Goal: Use online tool/utility: Utilize a website feature to perform a specific function

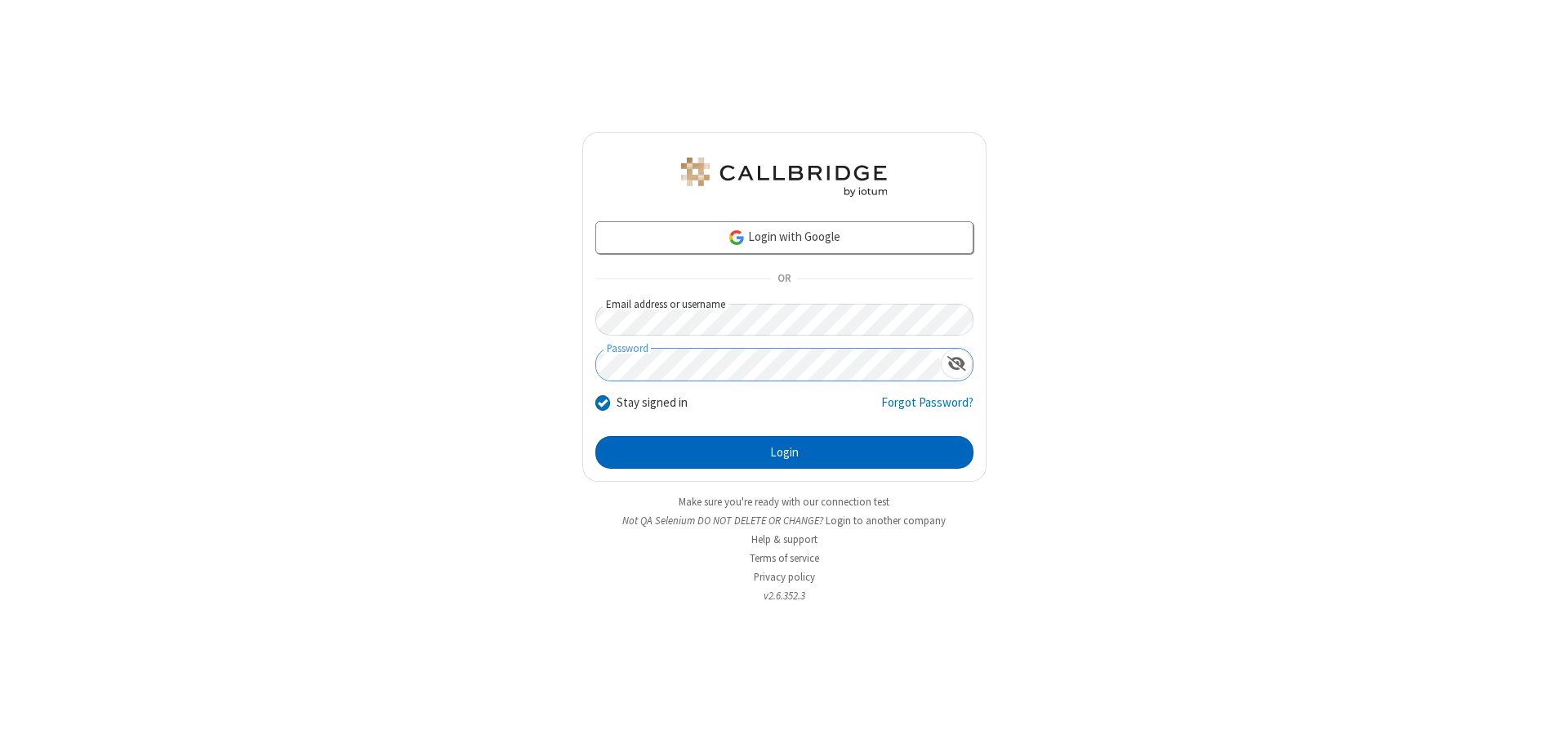
click at [784, 452] on button "Login" at bounding box center [784, 452] width 378 height 33
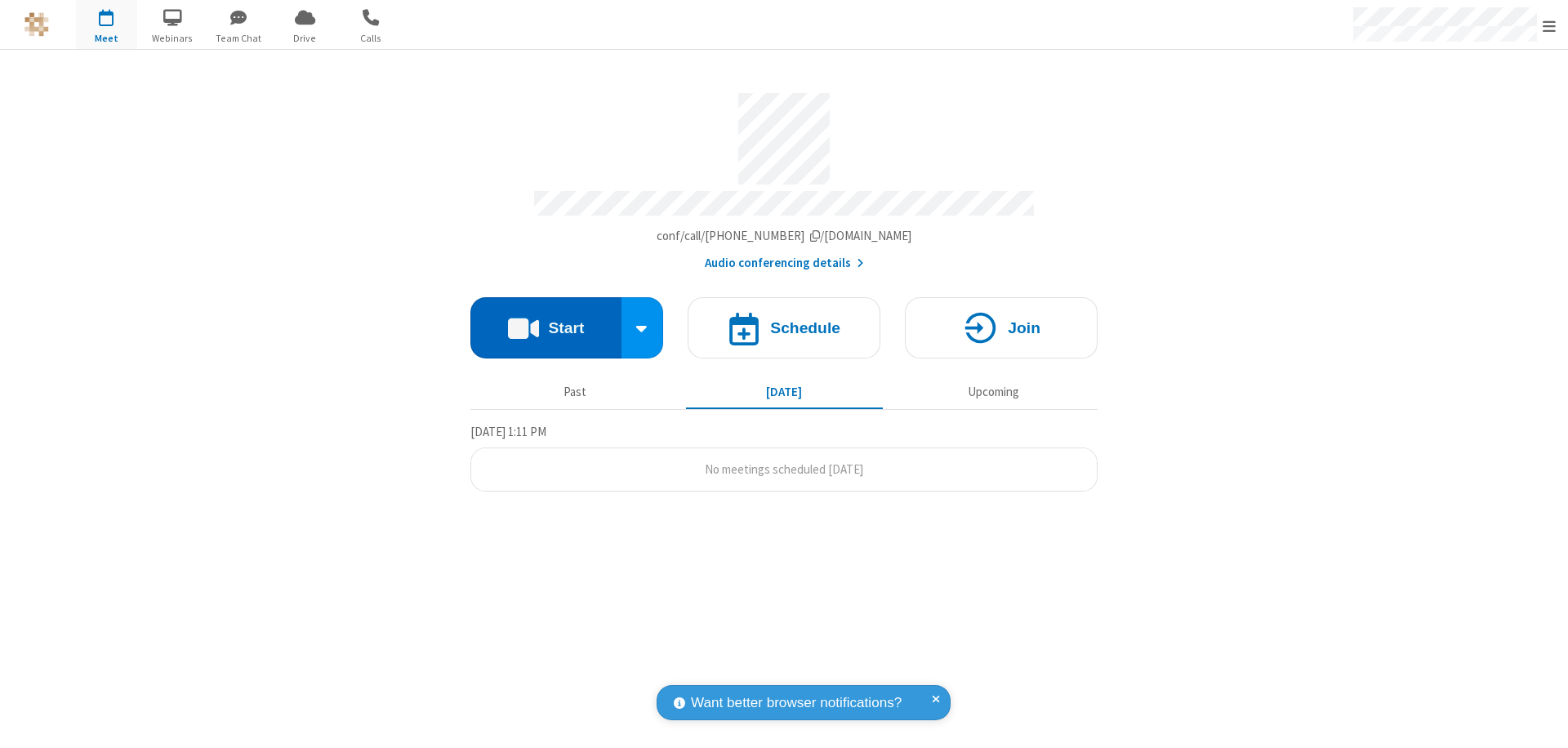
click at [545, 320] on button "Start" at bounding box center [545, 328] width 151 height 61
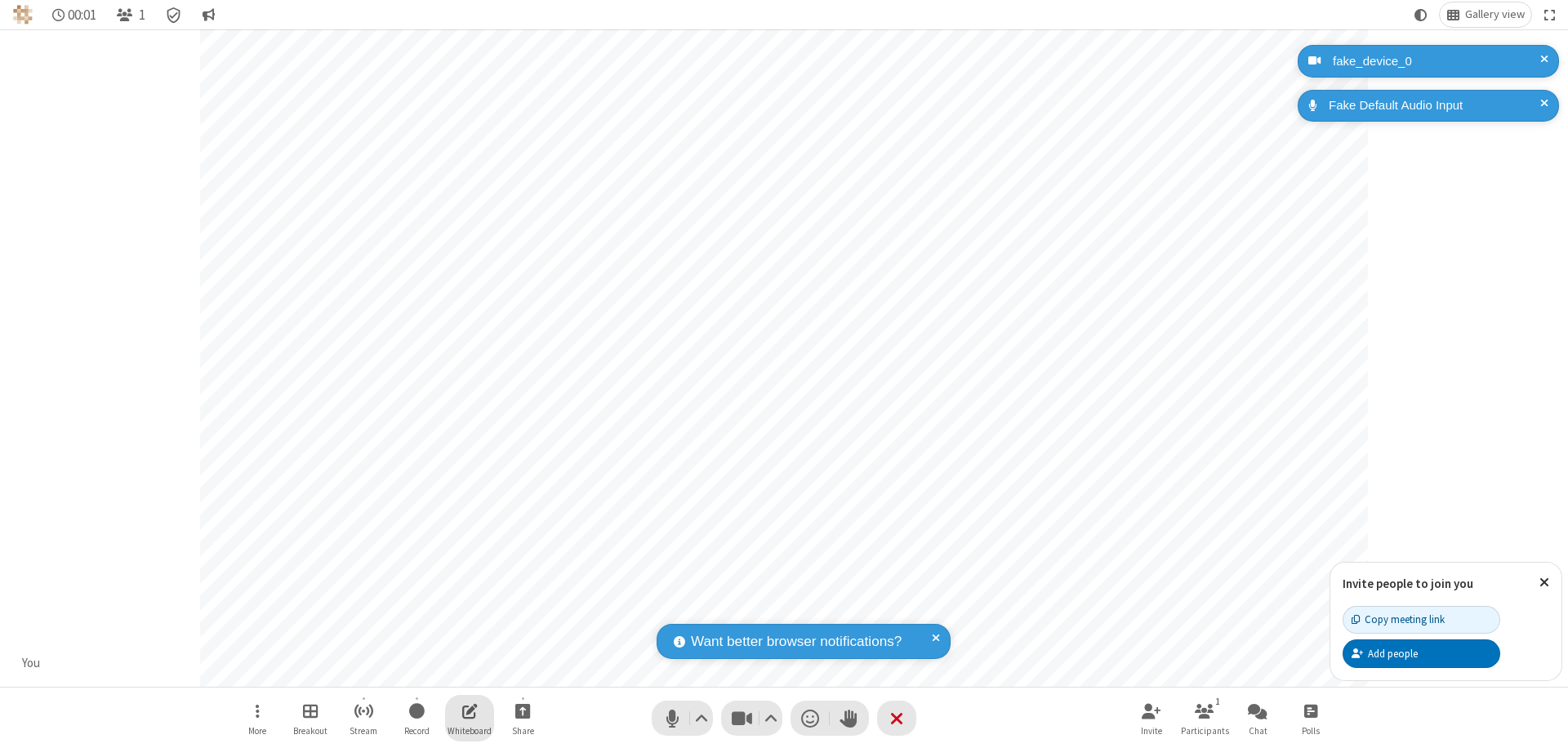
click at [470, 711] on span "Open shared whiteboard" at bounding box center [469, 711] width 15 height 20
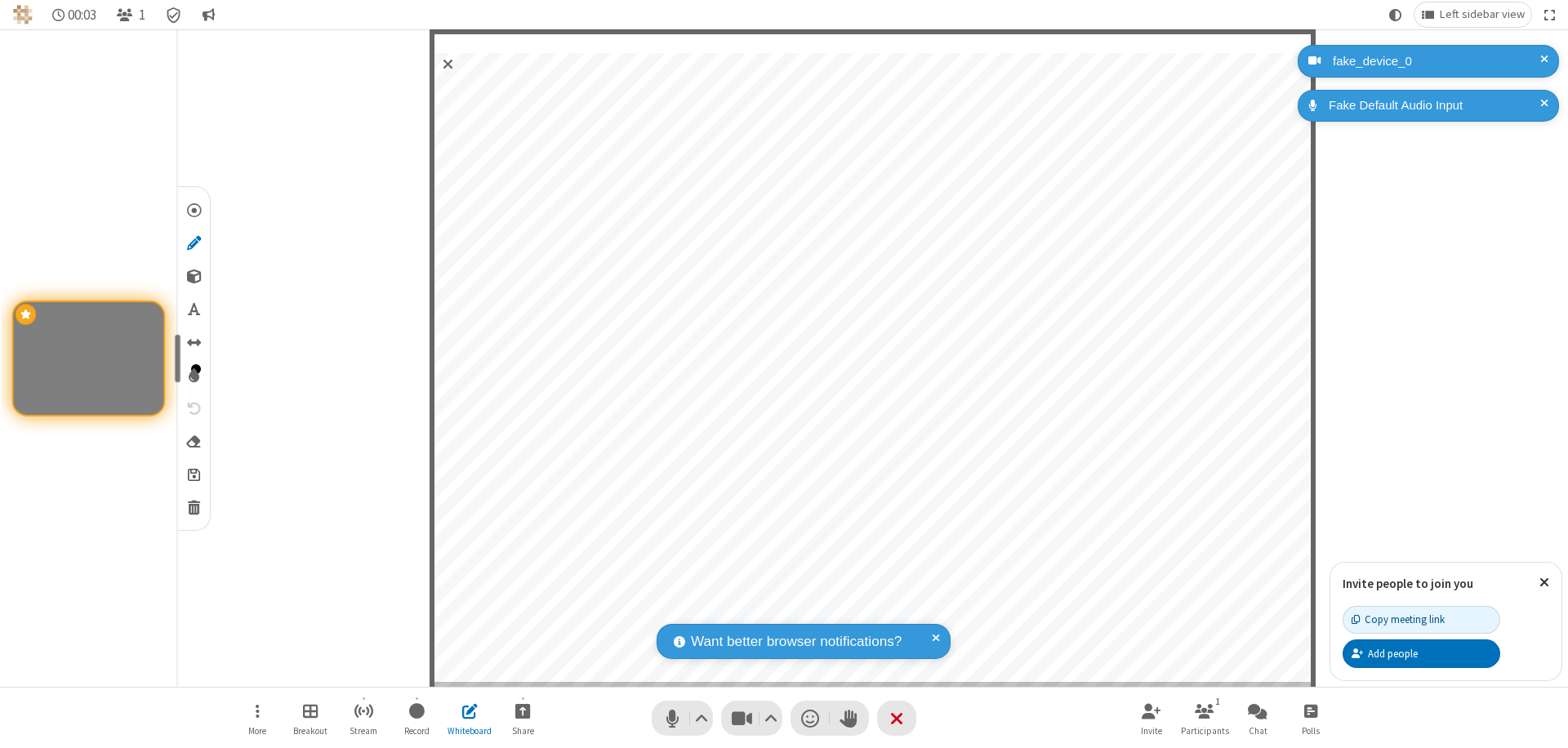
click at [193, 473] on span "Save" at bounding box center [194, 473] width 12 height 17
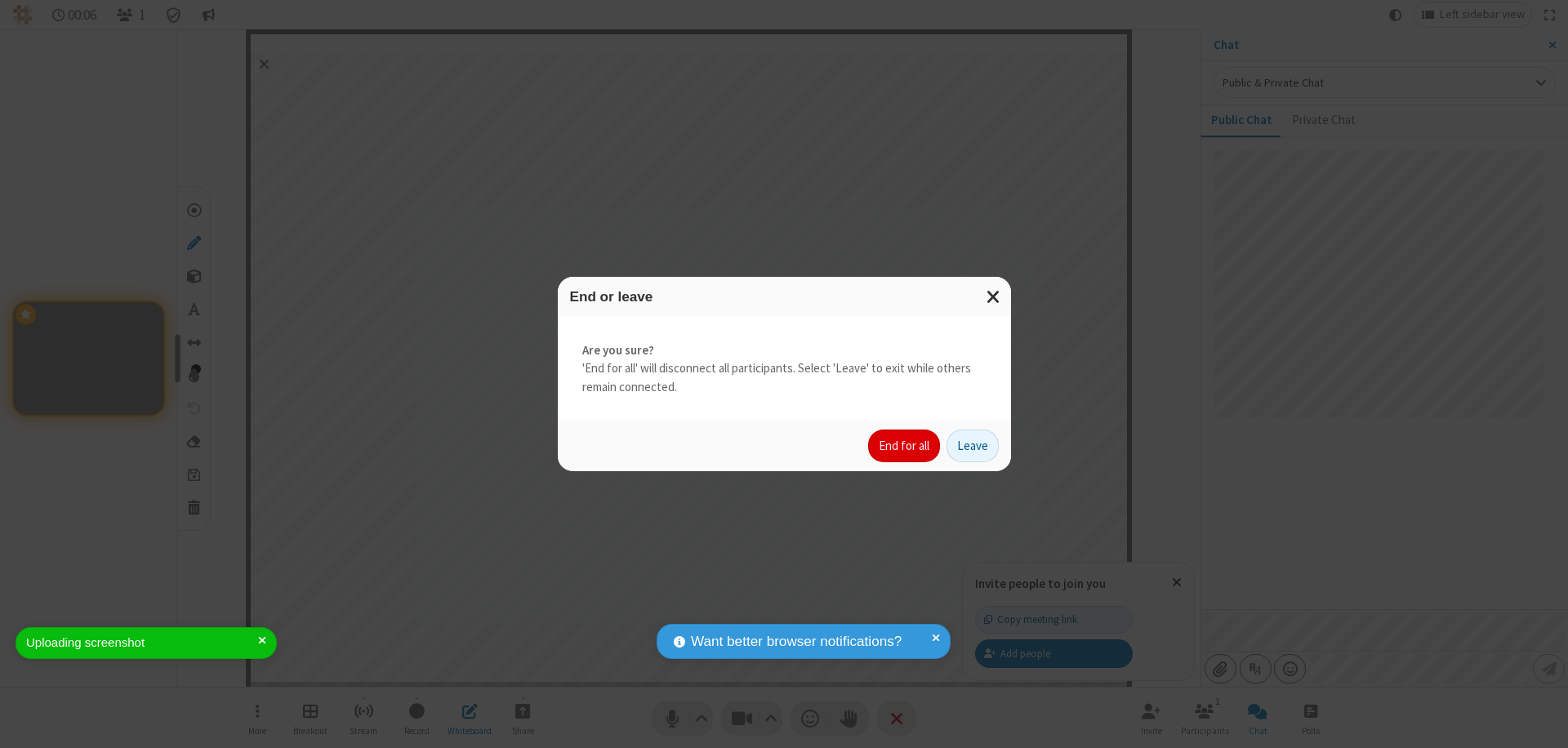
click at [904, 446] on button "End for all" at bounding box center [903, 446] width 72 height 33
